Goal: Find specific page/section: Find specific page/section

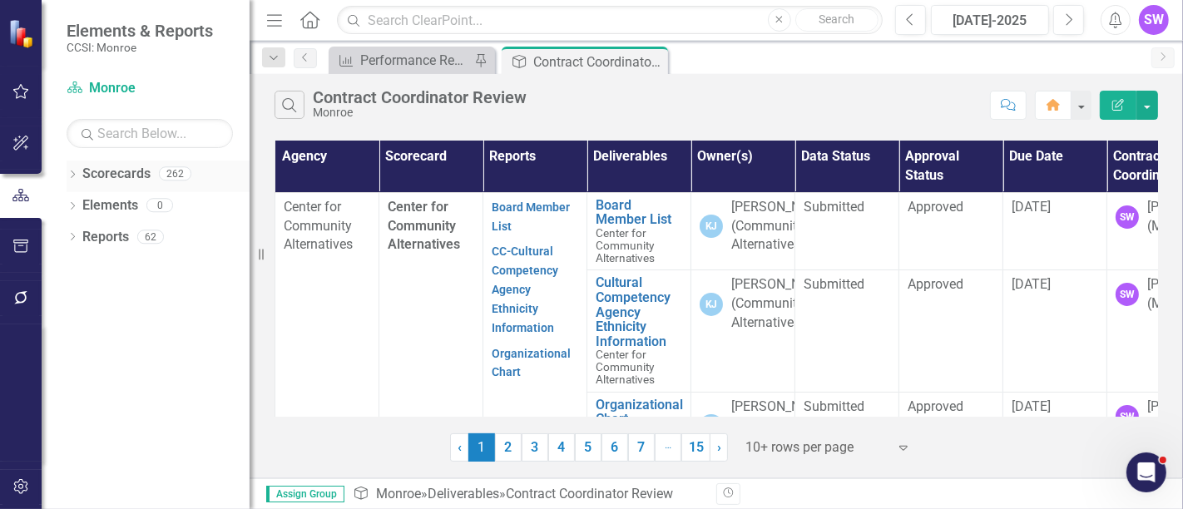
click at [74, 173] on icon at bounding box center [73, 174] width 4 height 7
click at [79, 206] on icon "Dropdown" at bounding box center [81, 205] width 12 height 10
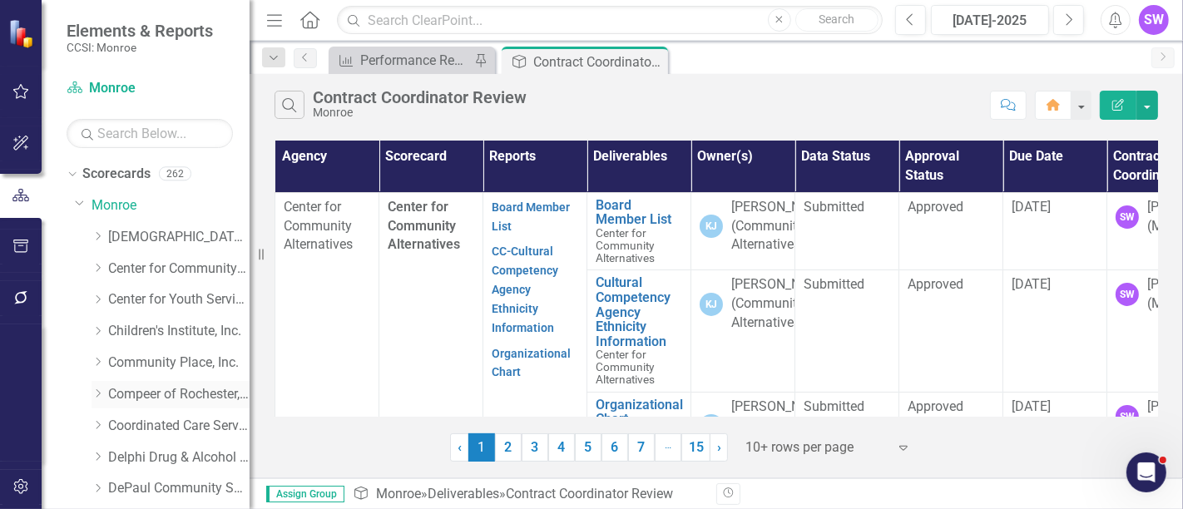
scroll to position [92, 0]
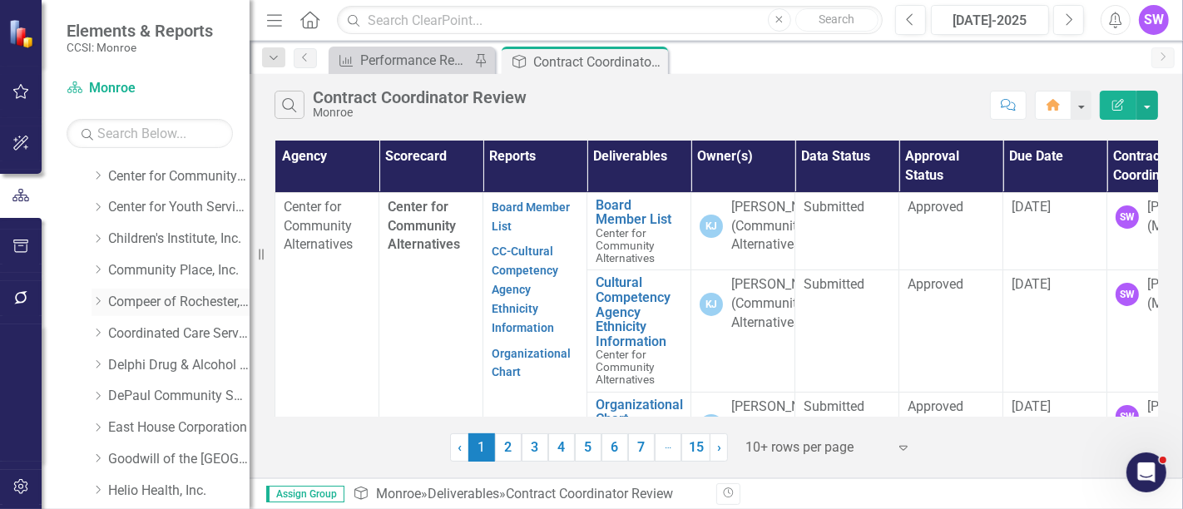
click at [104, 300] on icon "Dropdown" at bounding box center [98, 301] width 12 height 10
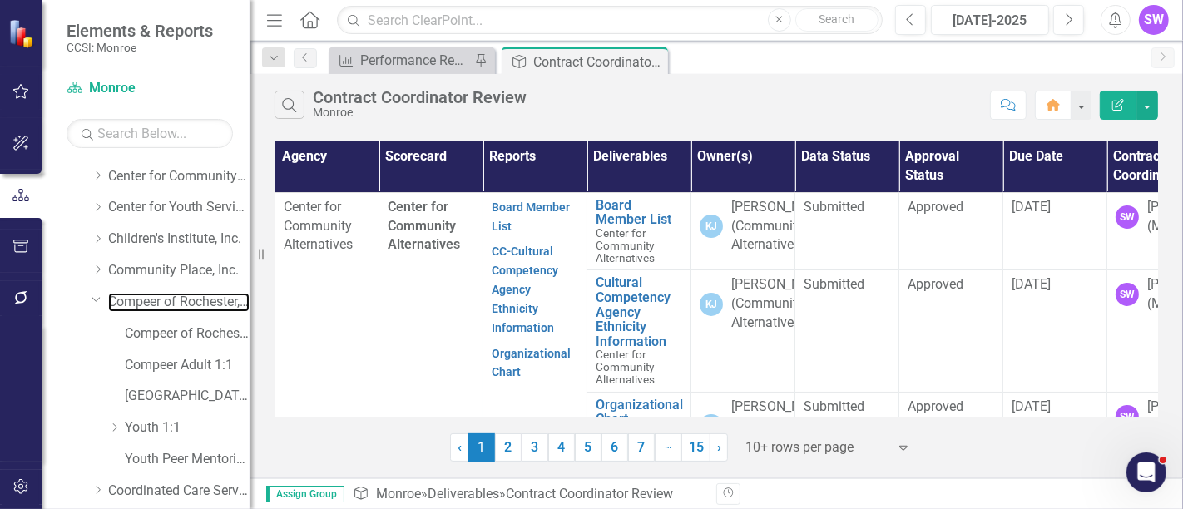
drag, startPoint x: 170, startPoint y: 299, endPoint x: 251, endPoint y: 319, distance: 84.1
click at [170, 299] on link "Compeer of Rochester, Inc." at bounding box center [178, 302] width 141 height 19
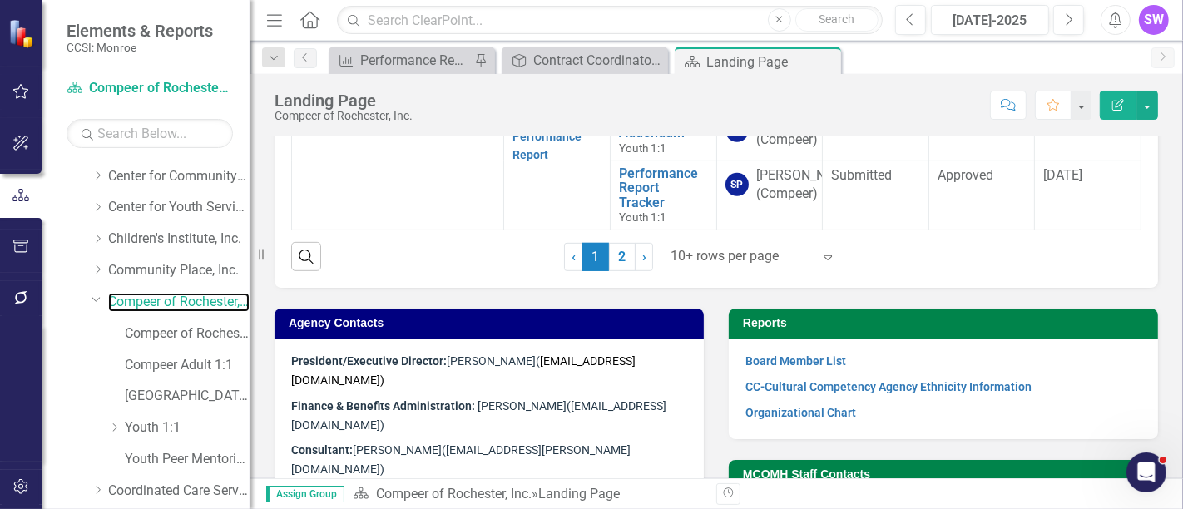
scroll to position [765, 0]
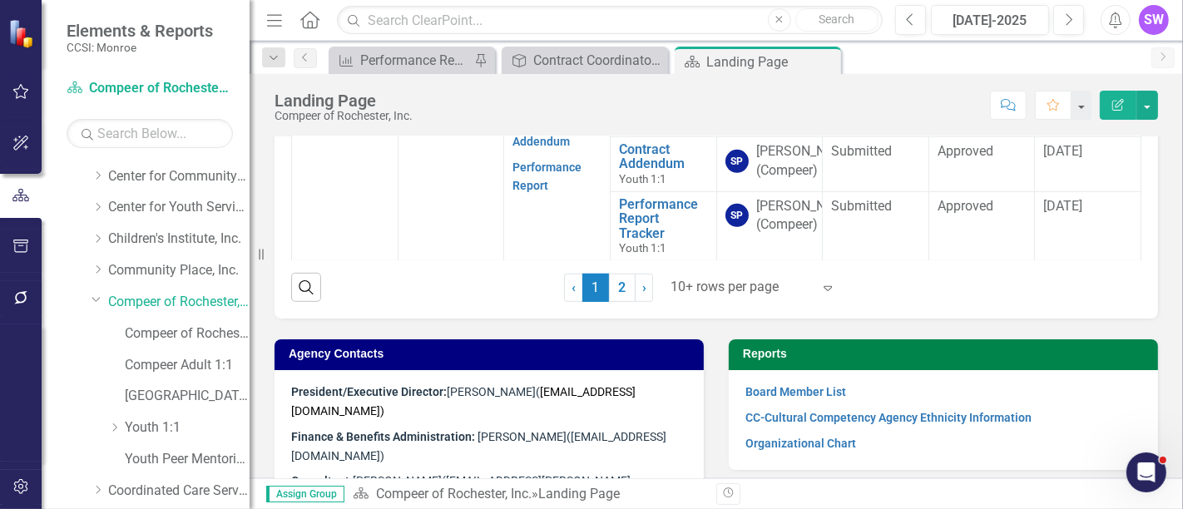
click at [717, 299] on div at bounding box center [741, 287] width 141 height 22
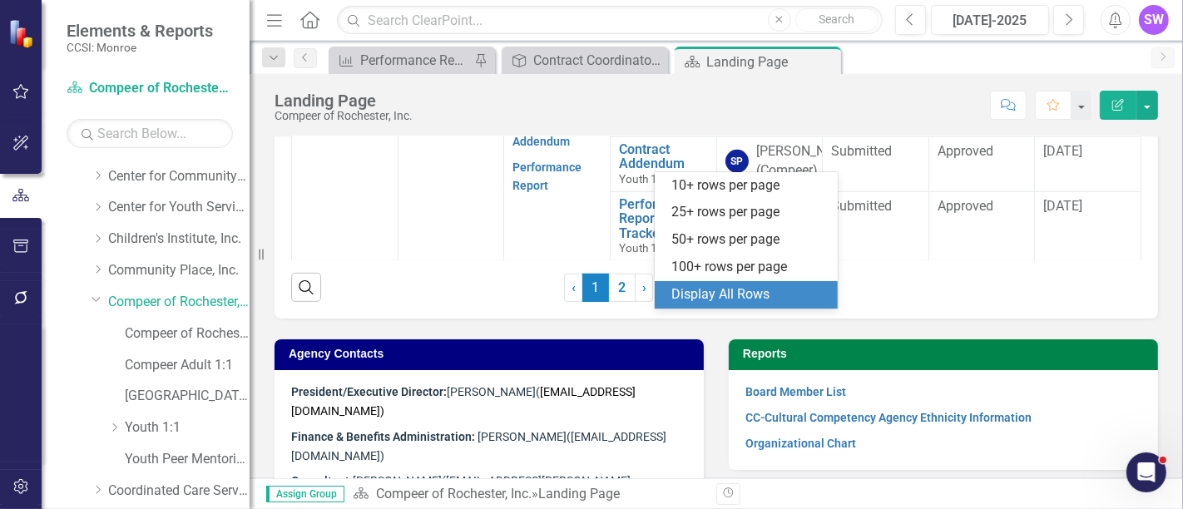
click at [726, 293] on div "Display All Rows" at bounding box center [749, 294] width 156 height 19
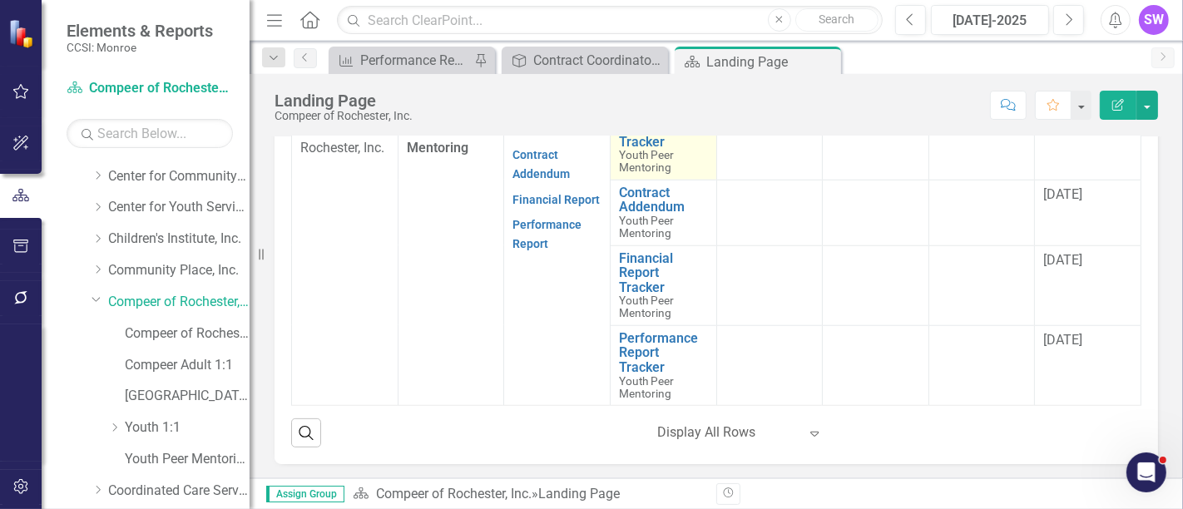
scroll to position [1305, 0]
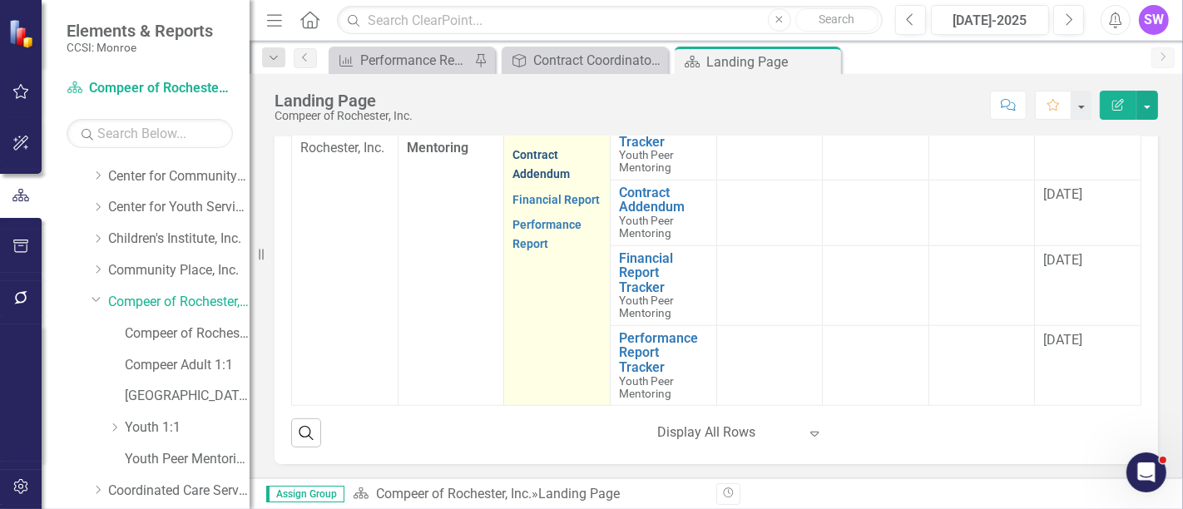
click at [542, 181] on link "Contract Addendum" at bounding box center [541, 164] width 57 height 32
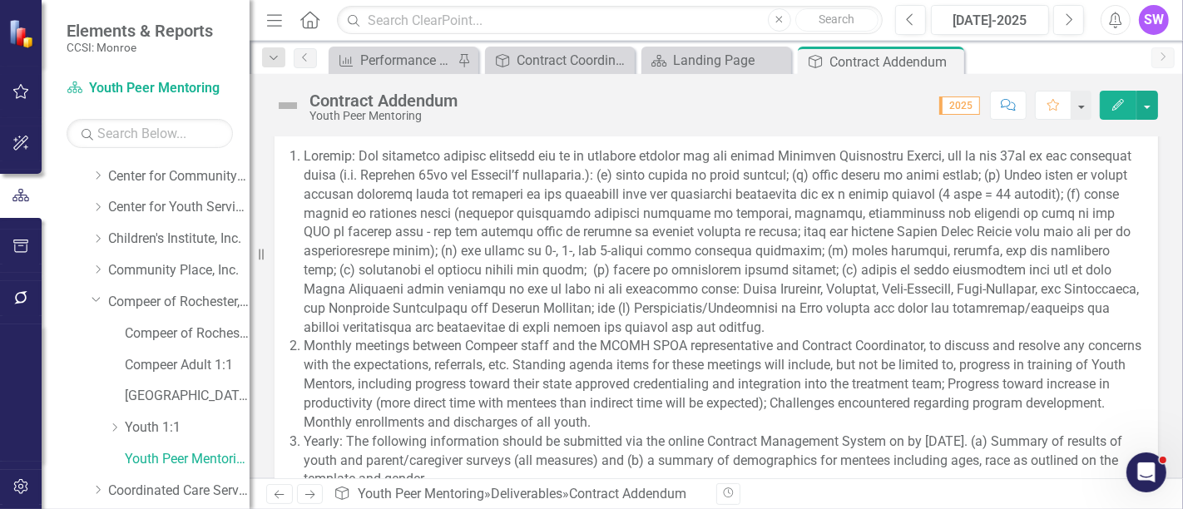
scroll to position [1941, 0]
